Goal: Complete application form

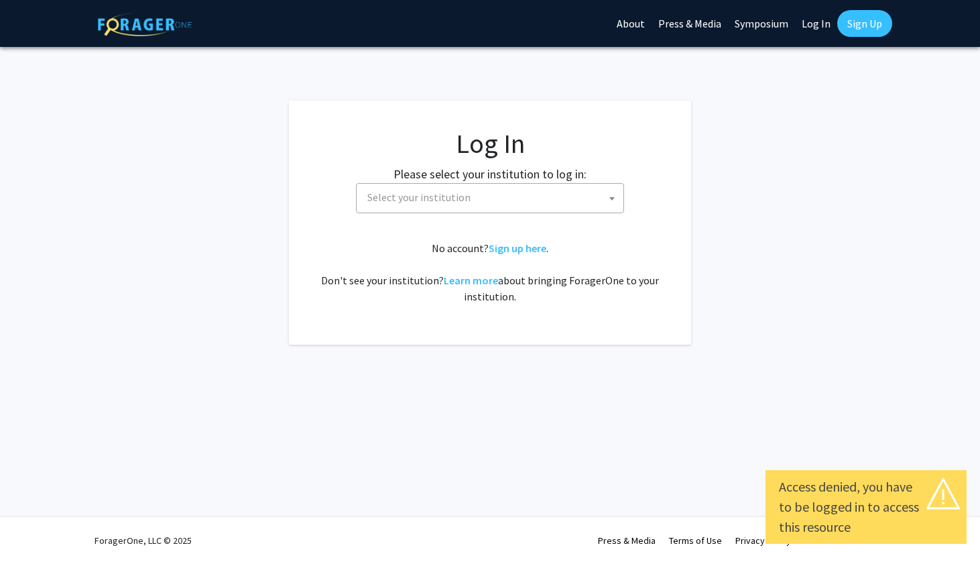
select select
click at [493, 204] on span "Select your institution" at bounding box center [492, 197] width 261 height 27
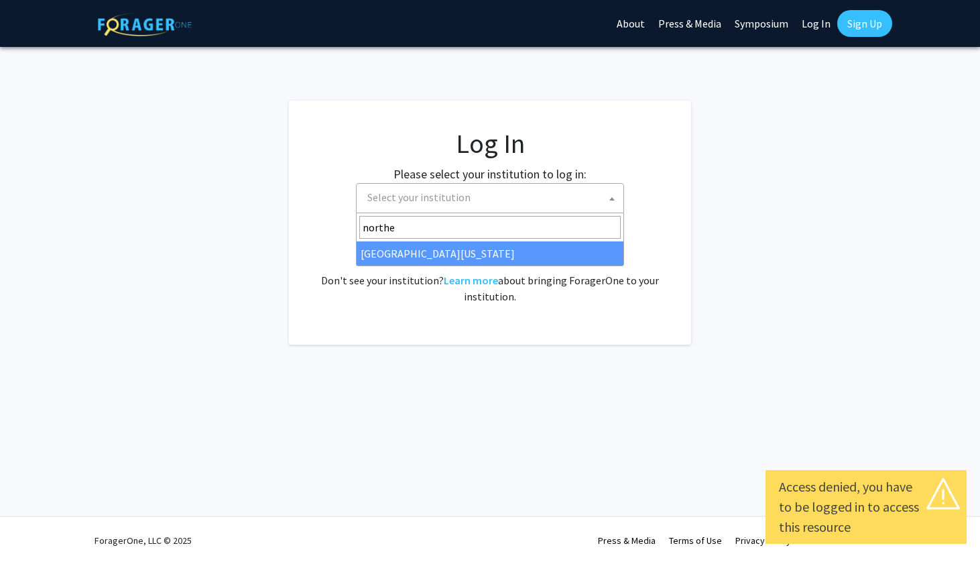
type input "norther"
select select "22"
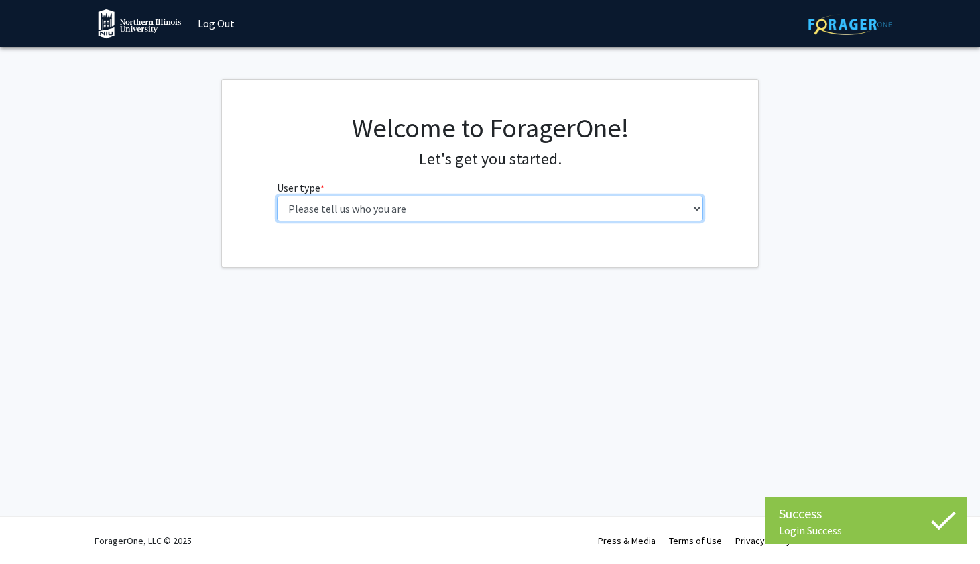
select select "2: masters"
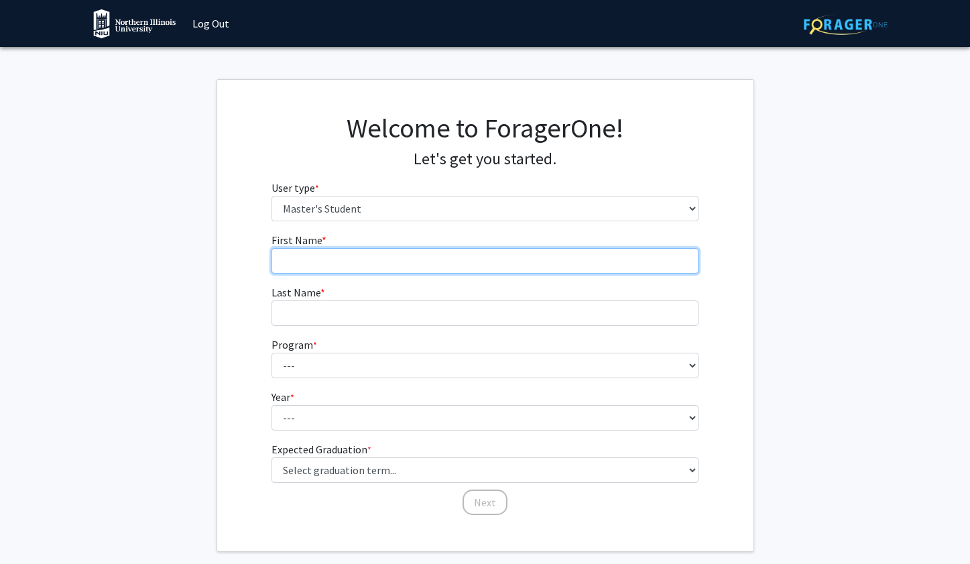
click at [343, 259] on input "First Name * required" at bounding box center [485, 260] width 427 height 25
